Goal: Contribute content

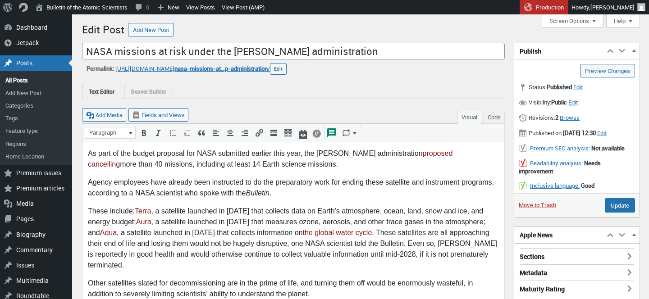
scroll to position [199, 0]
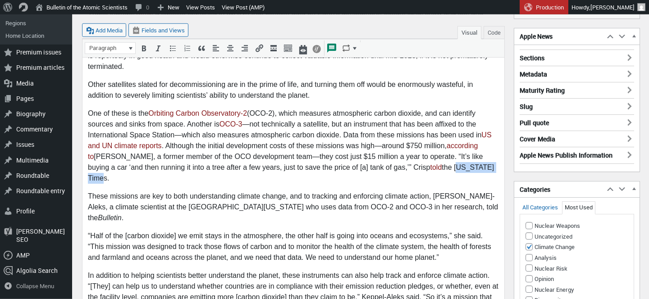
drag, startPoint x: 417, startPoint y: 158, endPoint x: 469, endPoint y: 155, distance: 52.3
click at [469, 155] on p "One of these is the Orbiting Carbon Observatory-2 (OCO-2), which measures atmos…" at bounding box center [293, 147] width 411 height 76
click at [327, 134] on p "One of these is the Orbiting Carbon Observatory-2 (OCO-2), which measures atmos…" at bounding box center [293, 147] width 411 height 76
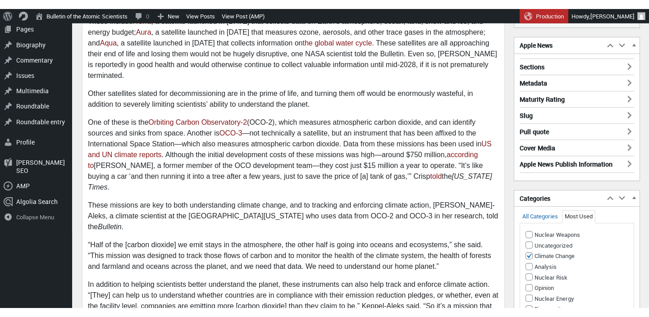
scroll to position [0, 0]
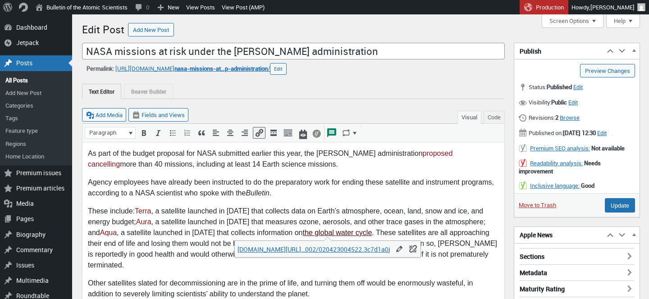
click at [303, 229] on link "the global water cycle" at bounding box center [336, 233] width 69 height 8
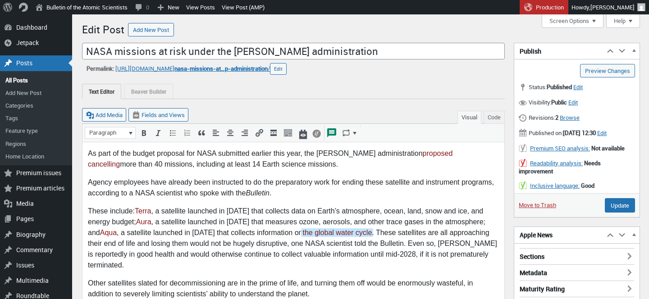
click at [359, 212] on p "These include: Terra , a satellite launched in [DATE] that collects data on Ear…" at bounding box center [293, 238] width 411 height 65
drag, startPoint x: 365, startPoint y: 245, endPoint x: 388, endPoint y: 245, distance: 22.5
click at [388, 245] on p "These include: Terra , a satellite launched in [DATE] that collects data on Ear…" at bounding box center [293, 238] width 411 height 65
click at [394, 217] on p "These include: Terra , a satellite launched in [DATE] that collects data on Ear…" at bounding box center [293, 238] width 411 height 65
click at [610, 210] on input "Update" at bounding box center [620, 205] width 30 height 14
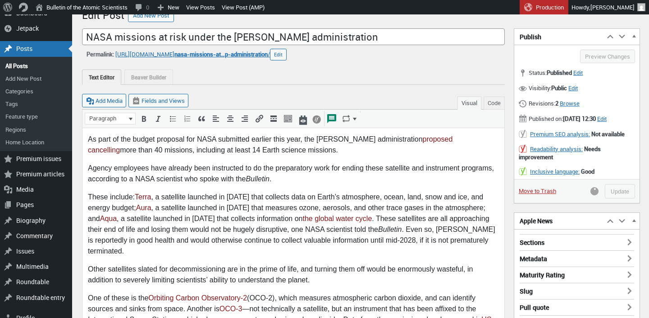
scroll to position [16, 0]
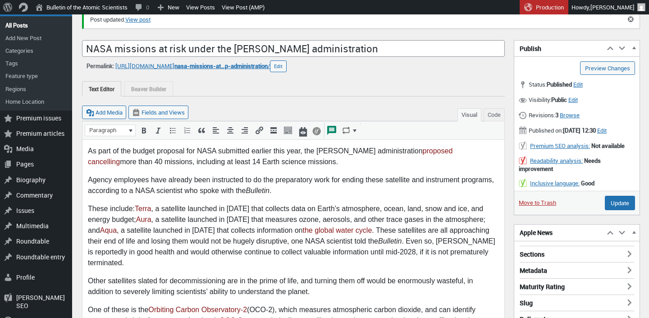
scroll to position [102, 0]
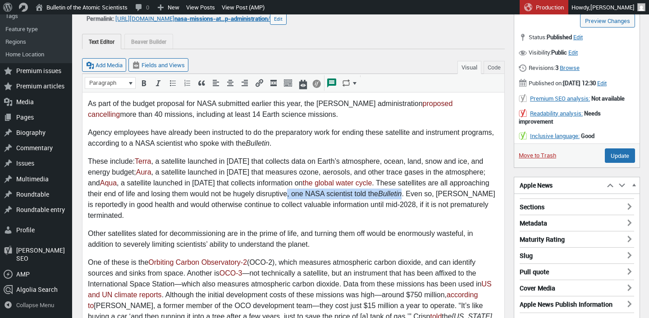
drag, startPoint x: 389, startPoint y: 193, endPoint x: 271, endPoint y: 191, distance: 117.6
click at [271, 191] on p "These include: Terra , a satellite launched in 1999 that collects data on Earth…" at bounding box center [293, 188] width 411 height 65
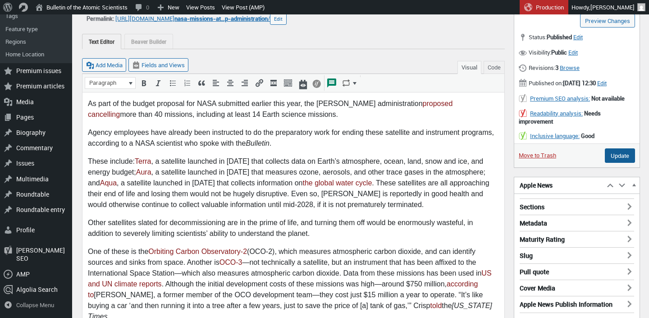
click at [615, 163] on input "Update" at bounding box center [620, 155] width 30 height 14
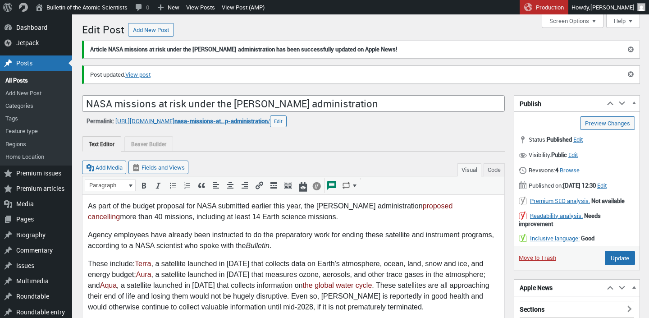
scroll to position [6, 0]
